Goal: Use online tool/utility: Utilize a website feature to perform a specific function

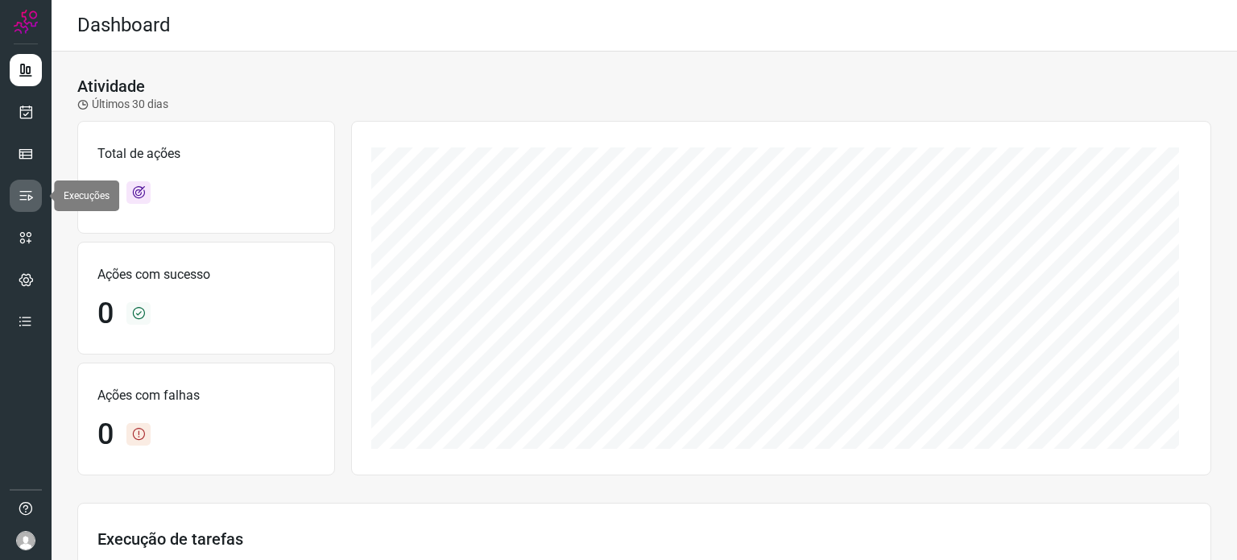
click at [29, 183] on link at bounding box center [26, 196] width 32 height 32
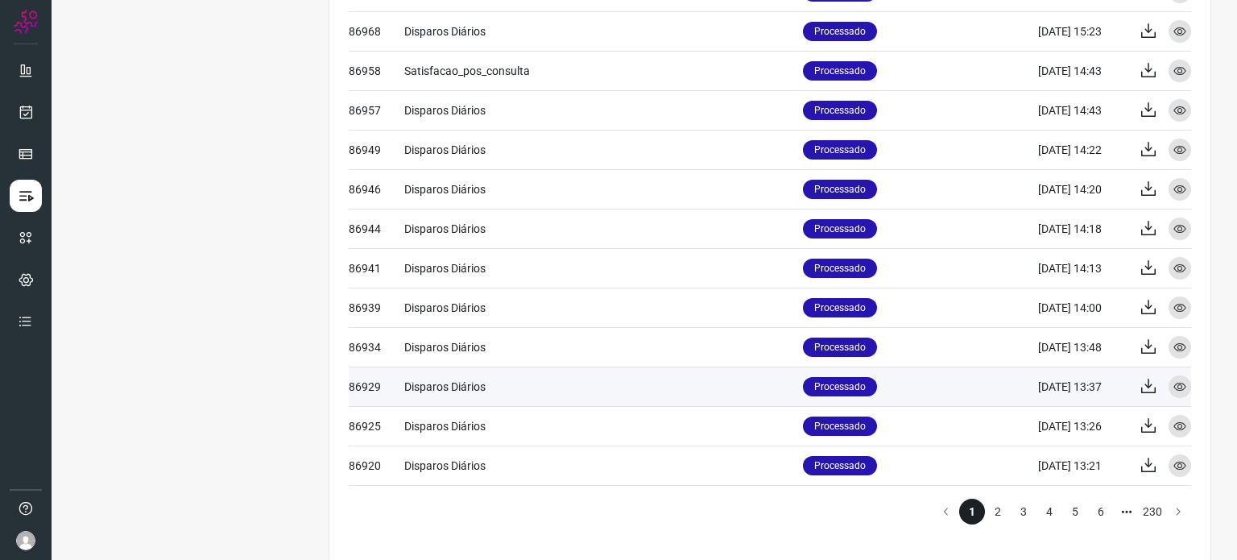
scroll to position [663, 0]
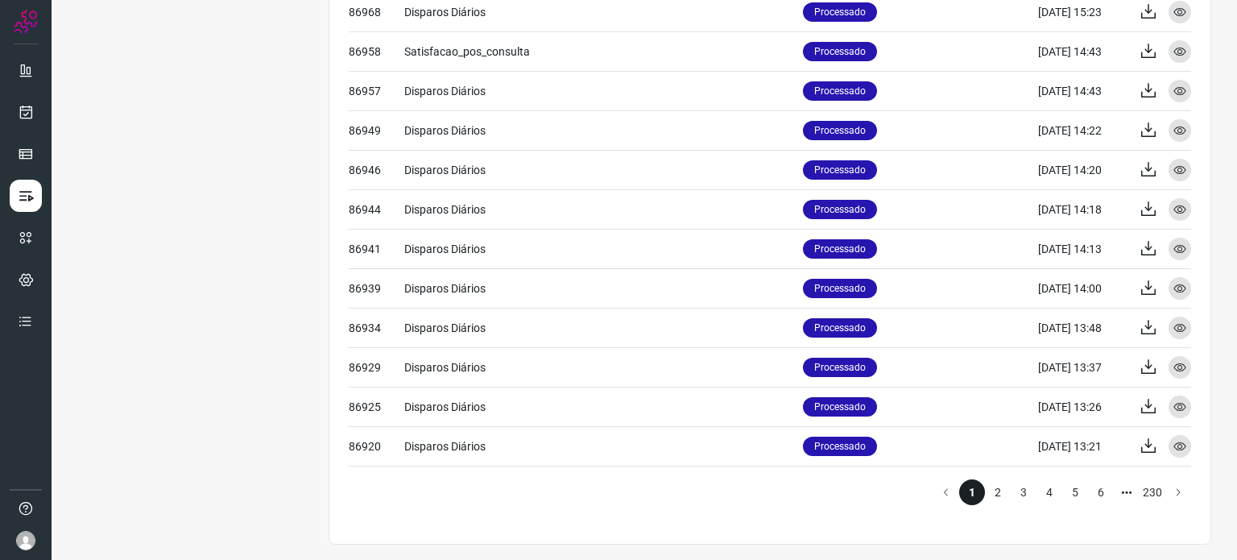
click at [985, 489] on li "2" at bounding box center [998, 492] width 26 height 26
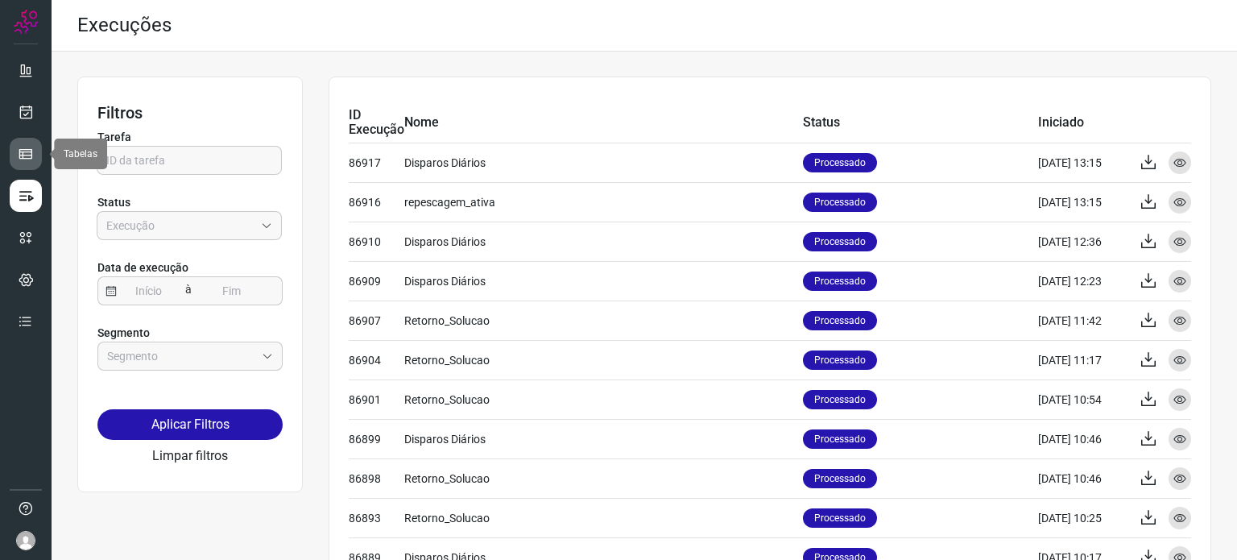
click at [26, 153] on icon at bounding box center [26, 154] width 16 height 16
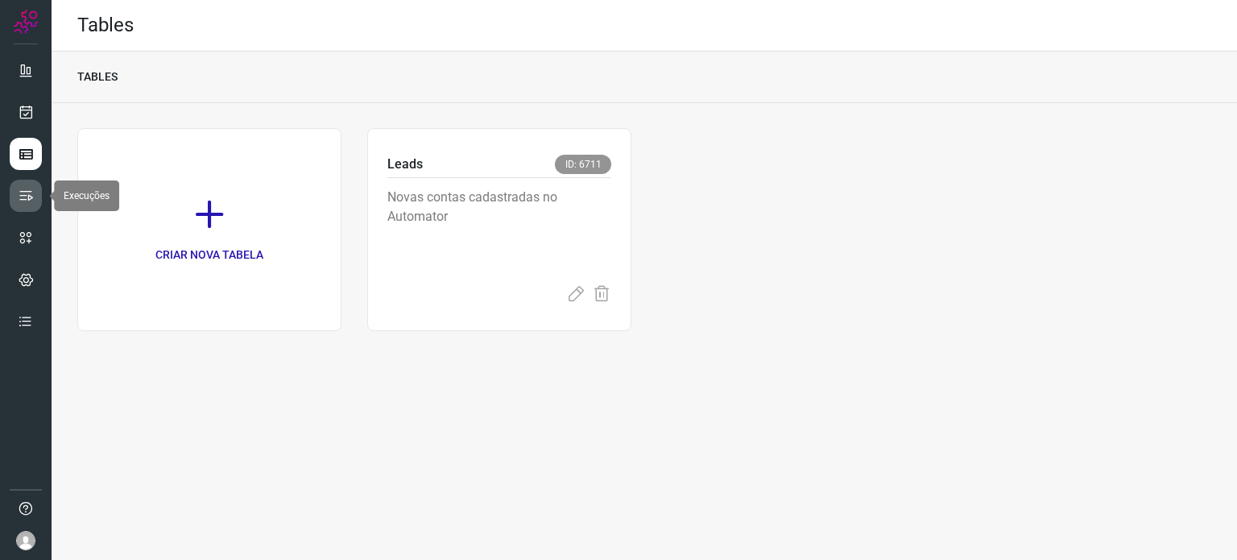
click at [34, 195] on link at bounding box center [26, 196] width 32 height 32
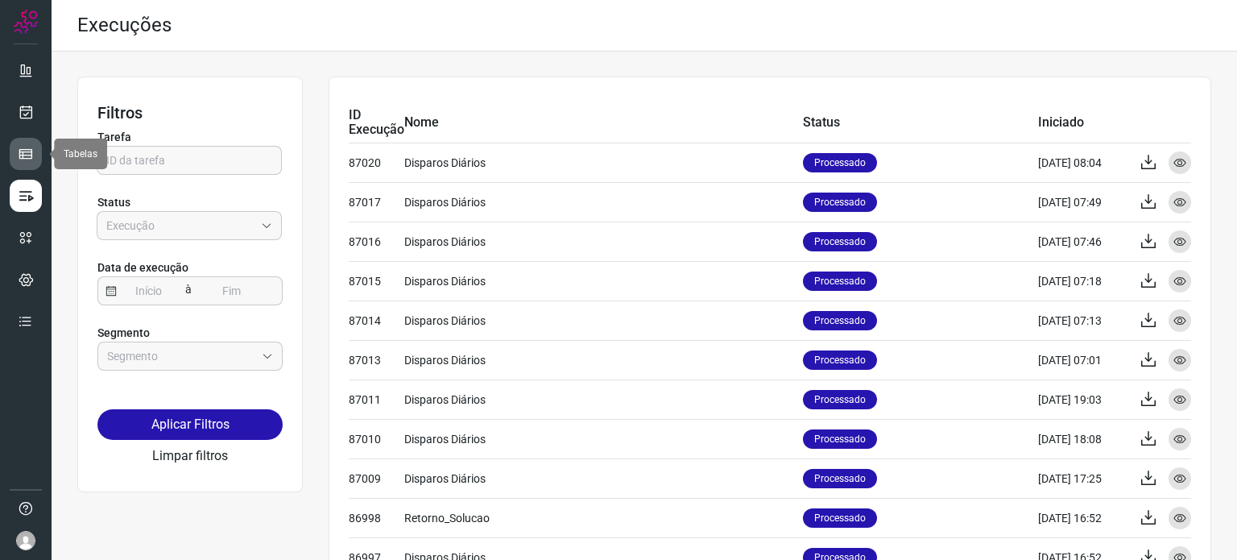
click at [35, 155] on link at bounding box center [26, 154] width 32 height 32
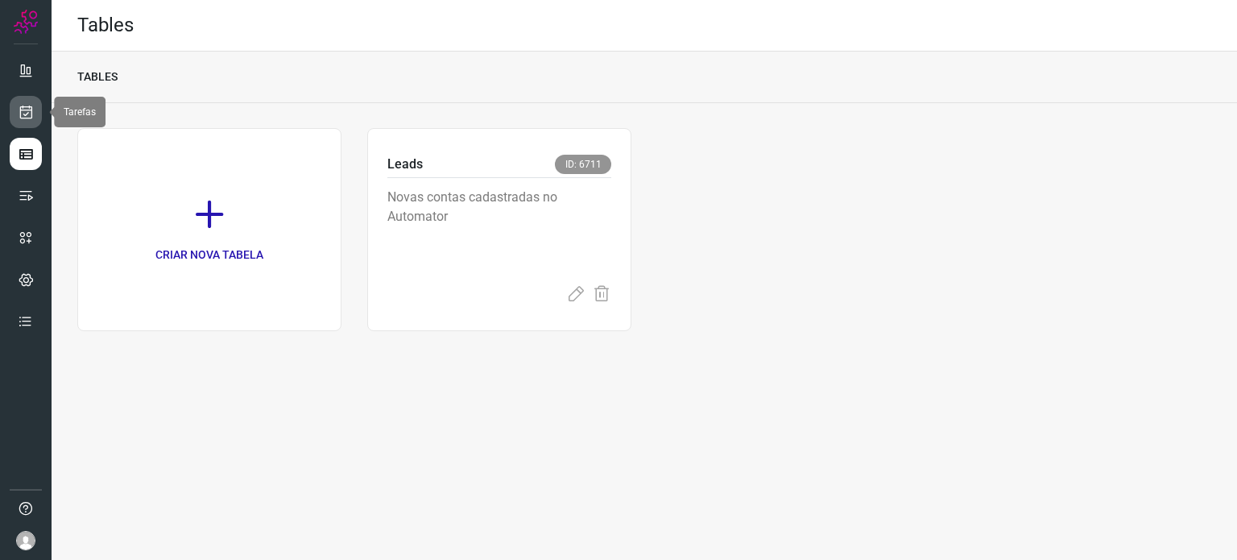
click at [29, 112] on icon at bounding box center [26, 112] width 17 height 16
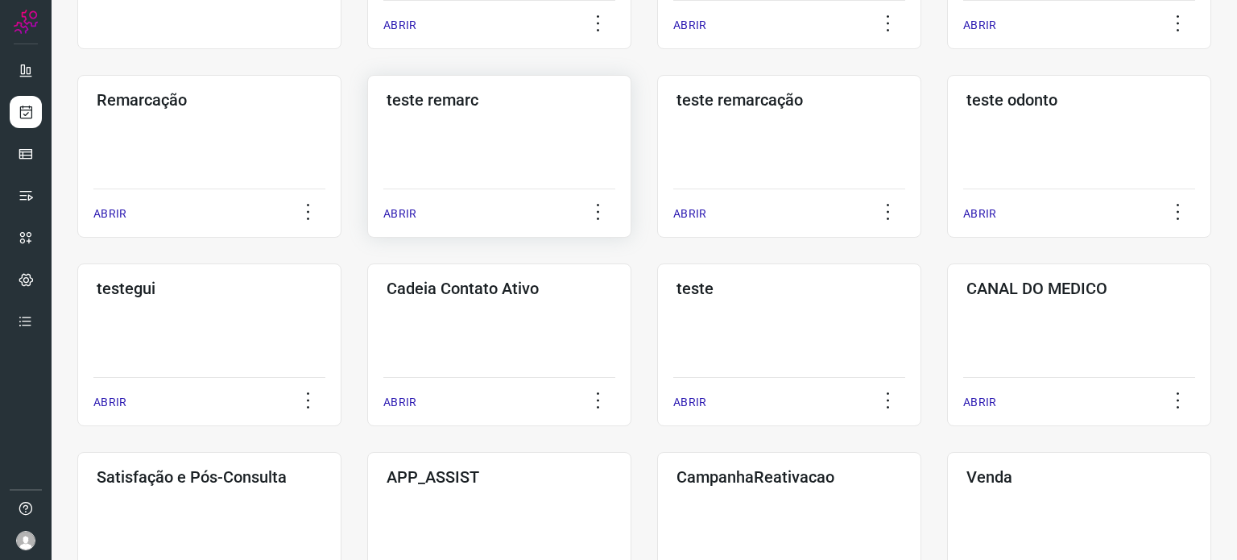
scroll to position [403, 0]
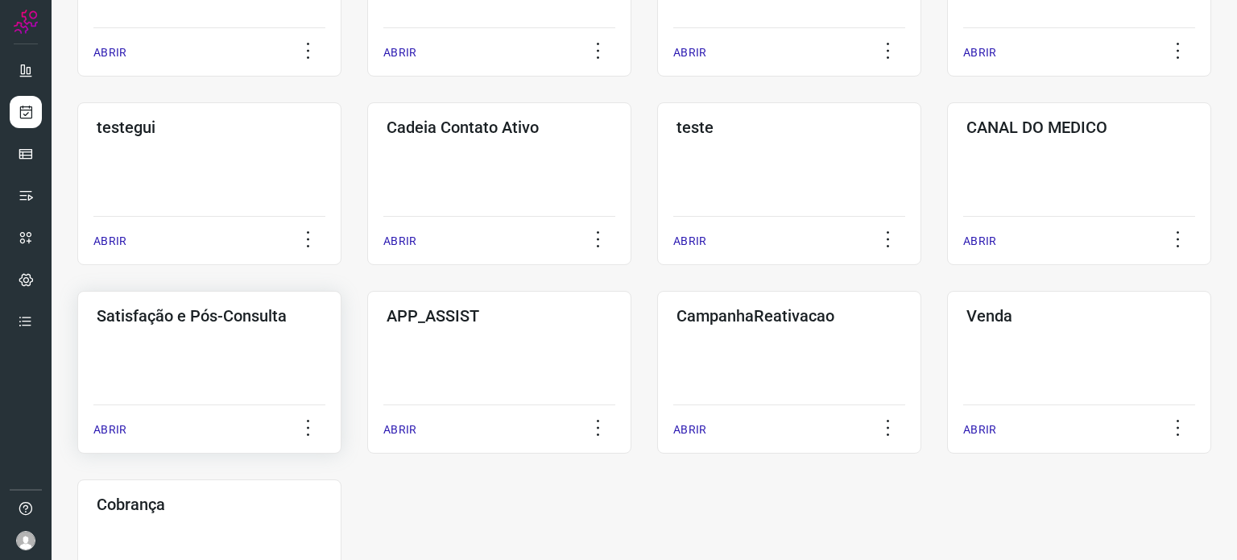
click at [222, 373] on div "Satisfação e Pós-Consulta ABRIR" at bounding box center [209, 372] width 264 height 163
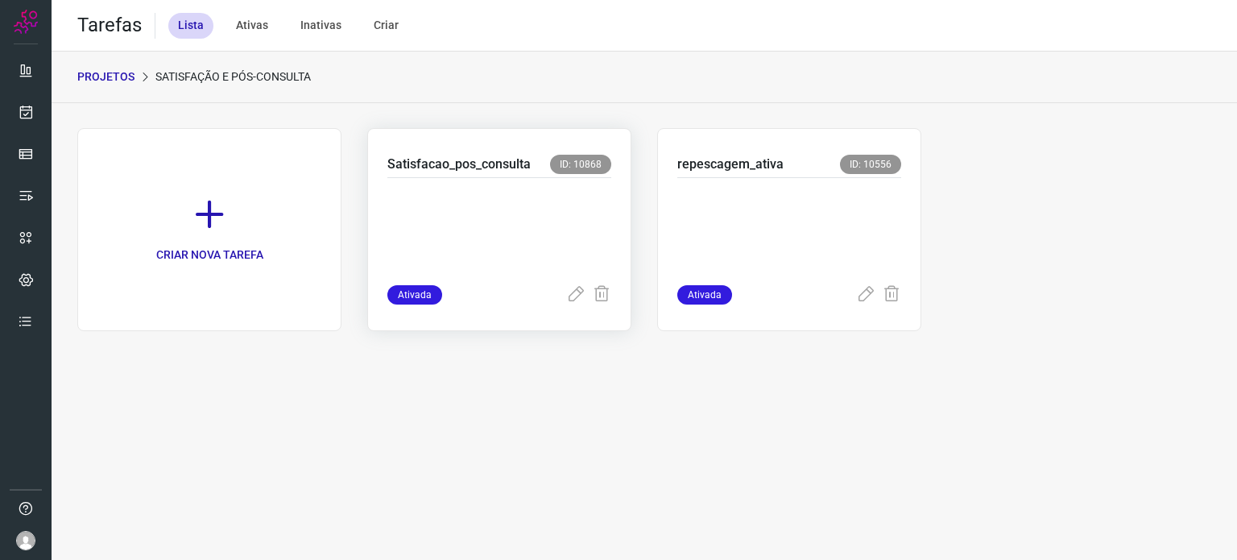
click at [451, 209] on p at bounding box center [499, 228] width 224 height 81
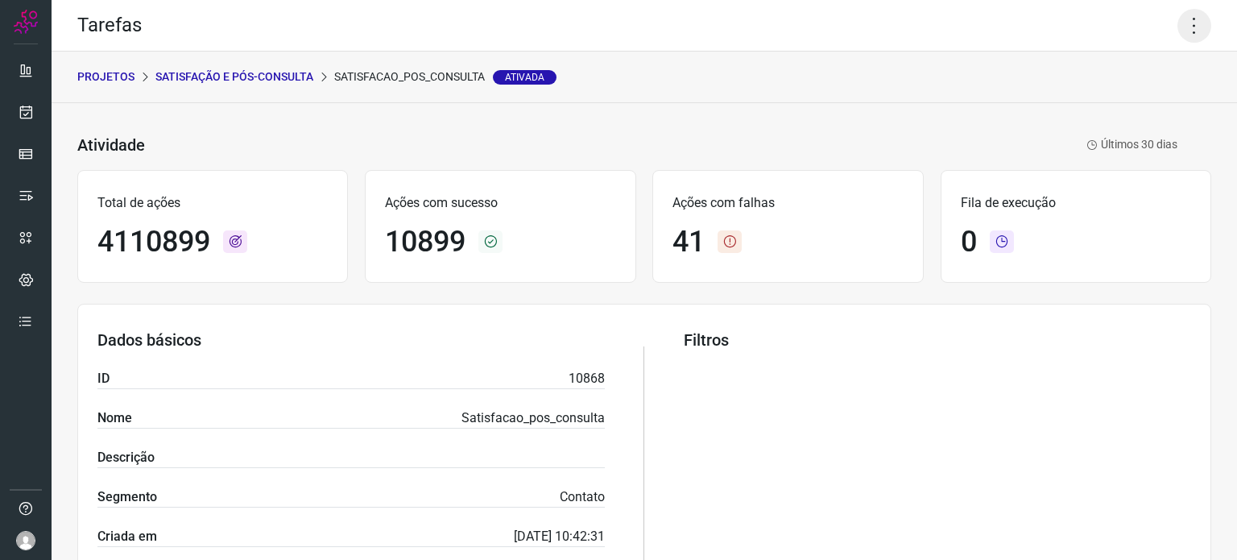
click at [1177, 30] on icon at bounding box center [1194, 26] width 34 height 34
click at [1094, 102] on li "Executar" at bounding box center [1125, 106] width 147 height 26
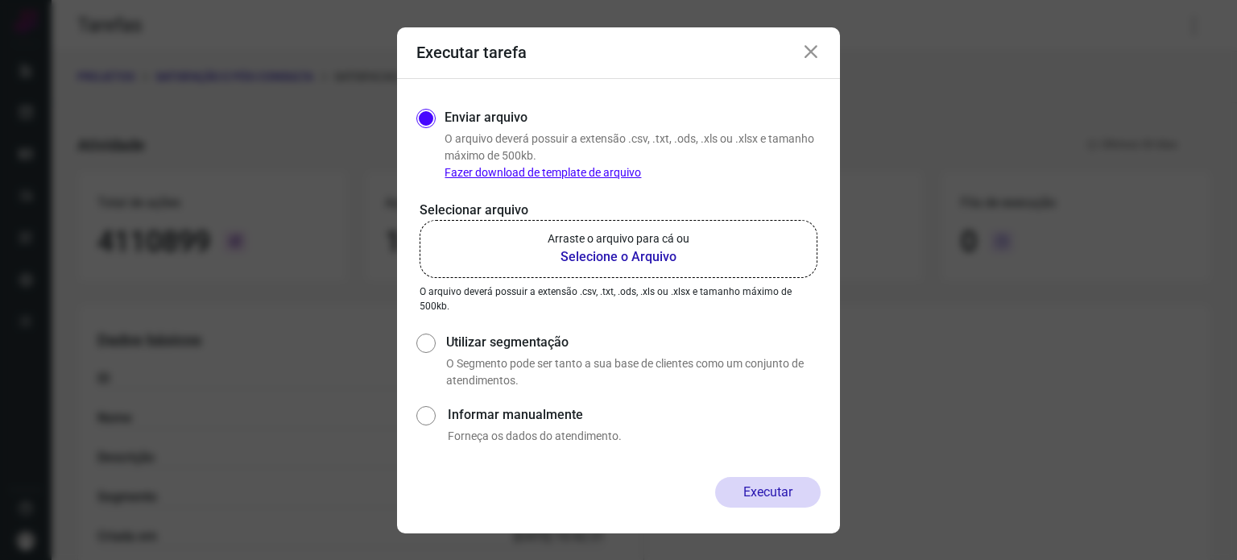
click at [721, 258] on label "Arraste o arquivo para cá ou Selecione o Arquivo" at bounding box center [618, 249] width 398 height 58
click at [0, 0] on input "Arraste o arquivo para cá ou Selecione o Arquivo" at bounding box center [0, 0] width 0 height 0
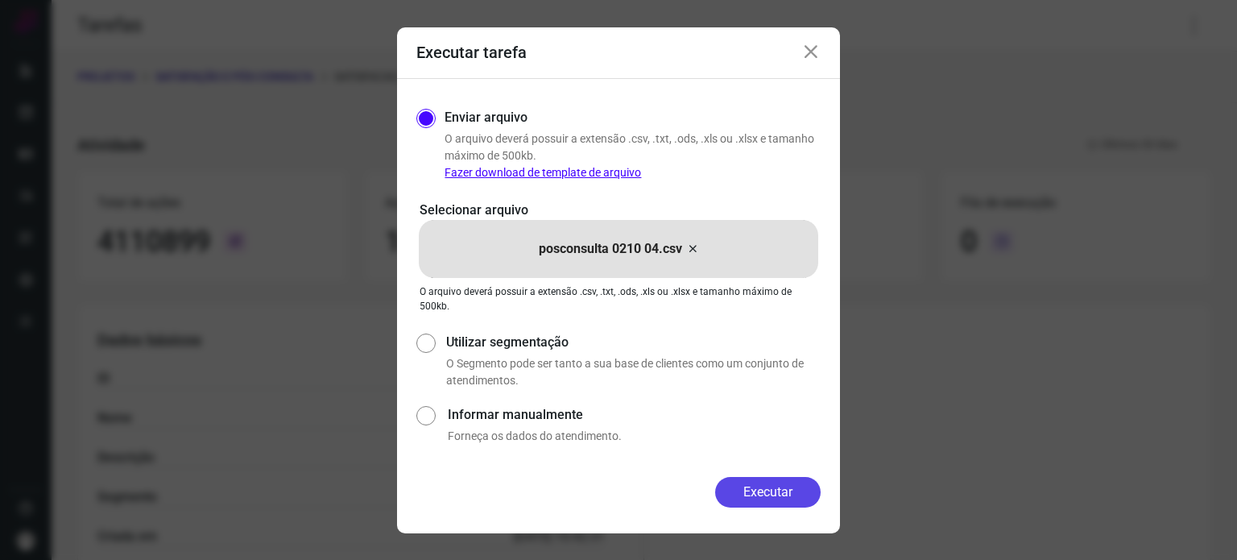
click at [751, 495] on button "Executar" at bounding box center [767, 492] width 105 height 31
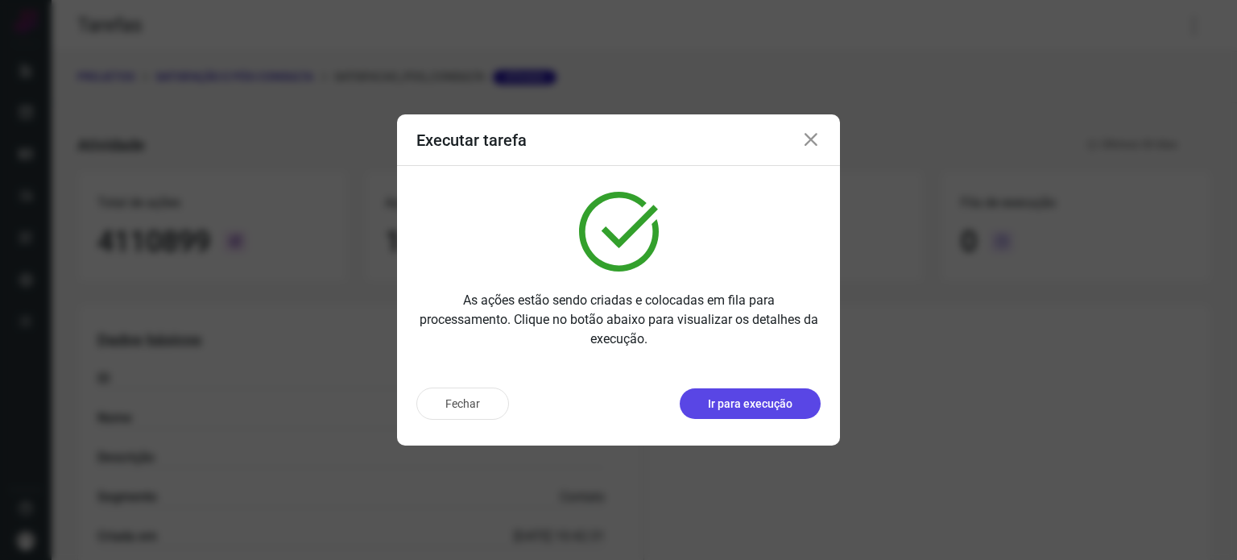
click at [754, 404] on p "Ir para execução" at bounding box center [750, 403] width 85 height 17
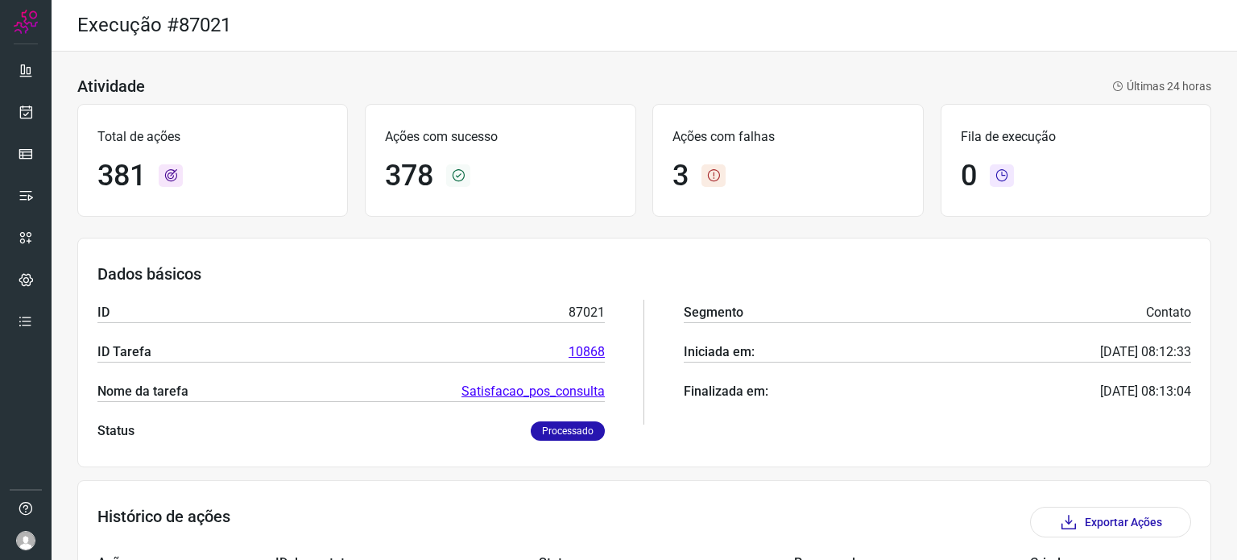
click at [725, 60] on div "Atividade Últimas 24 horas Total de ações 381 Ações com sucesso 378 Ações com f…" at bounding box center [644, 555] width 1185 height 1007
